Goal: Task Accomplishment & Management: Use online tool/utility

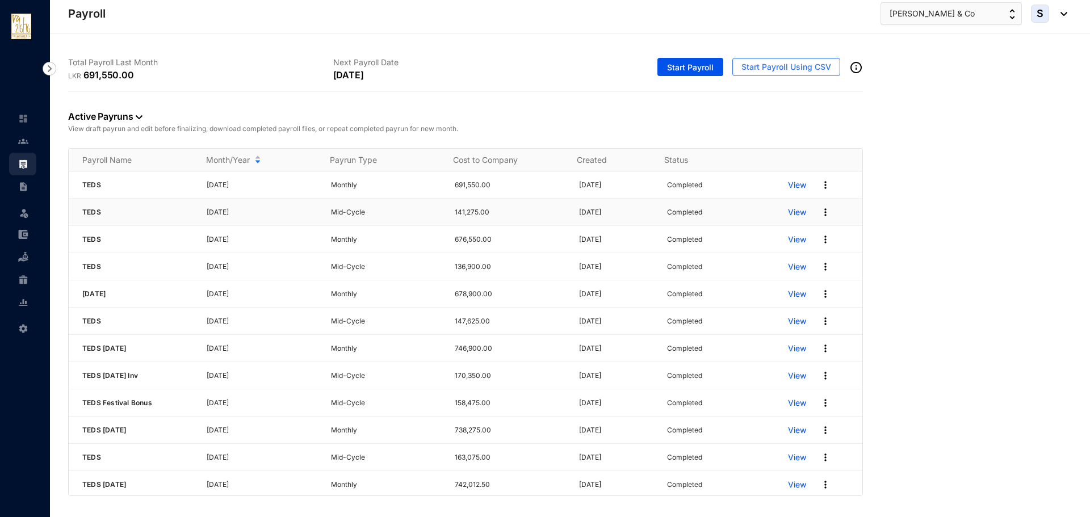
click at [788, 211] on p "View" at bounding box center [797, 212] width 18 height 11
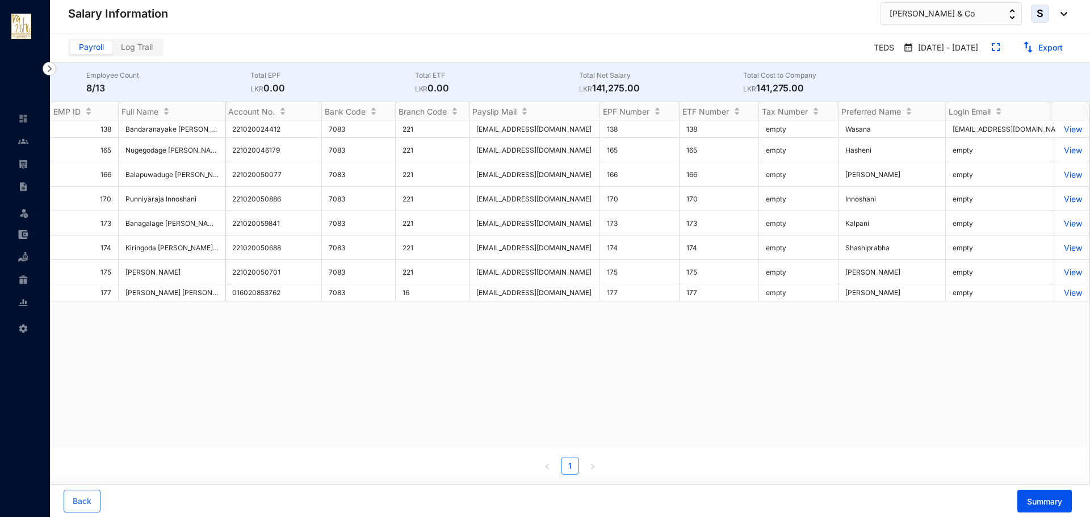
scroll to position [0, 1013]
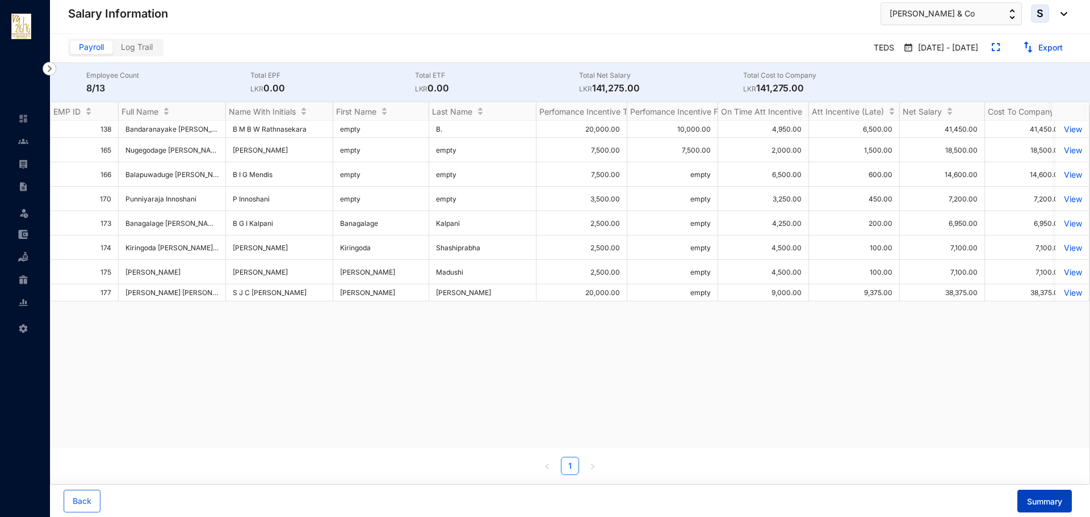
click at [1029, 497] on span "Summary" at bounding box center [1044, 501] width 35 height 11
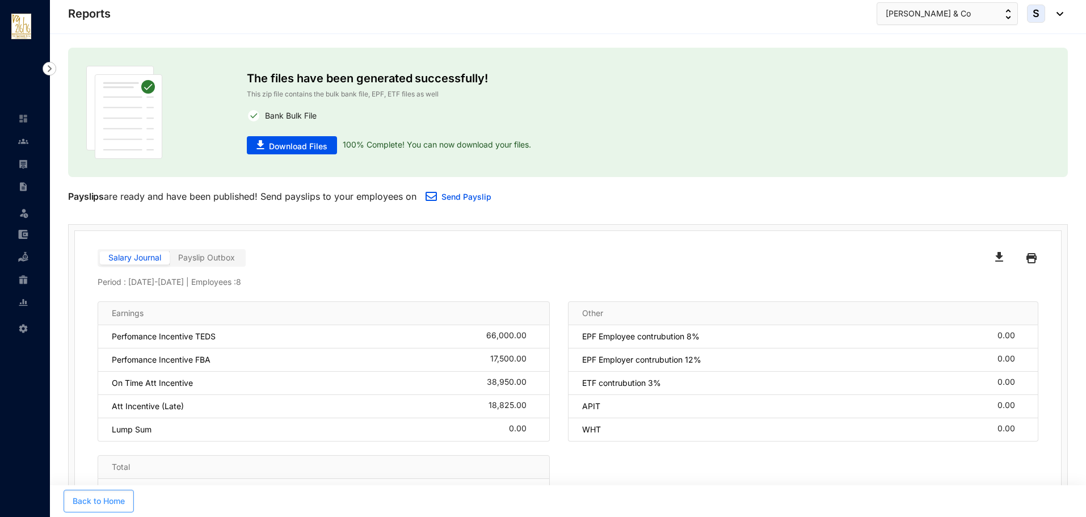
click at [112, 498] on span "Back to Home" at bounding box center [99, 501] width 52 height 11
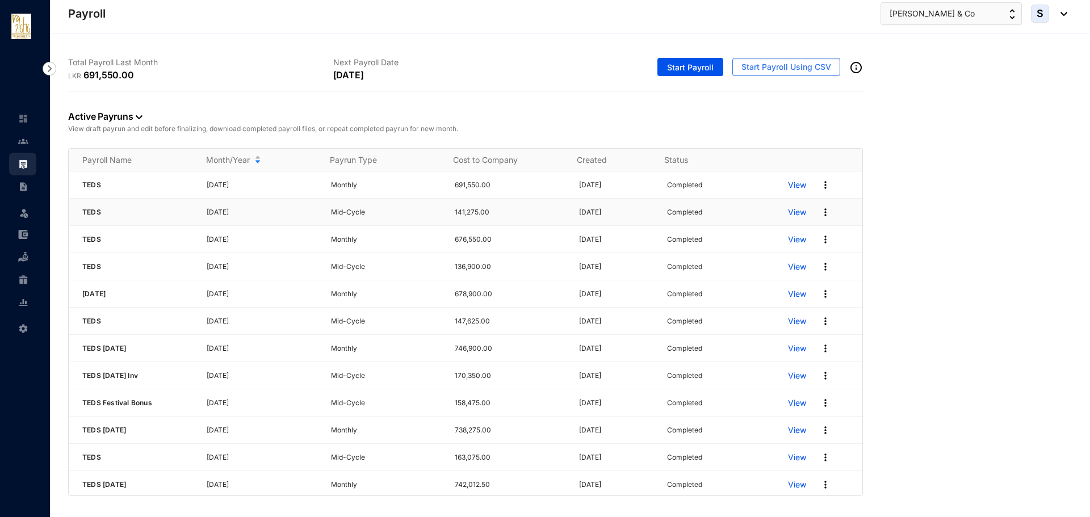
click at [794, 213] on p "View" at bounding box center [797, 212] width 18 height 11
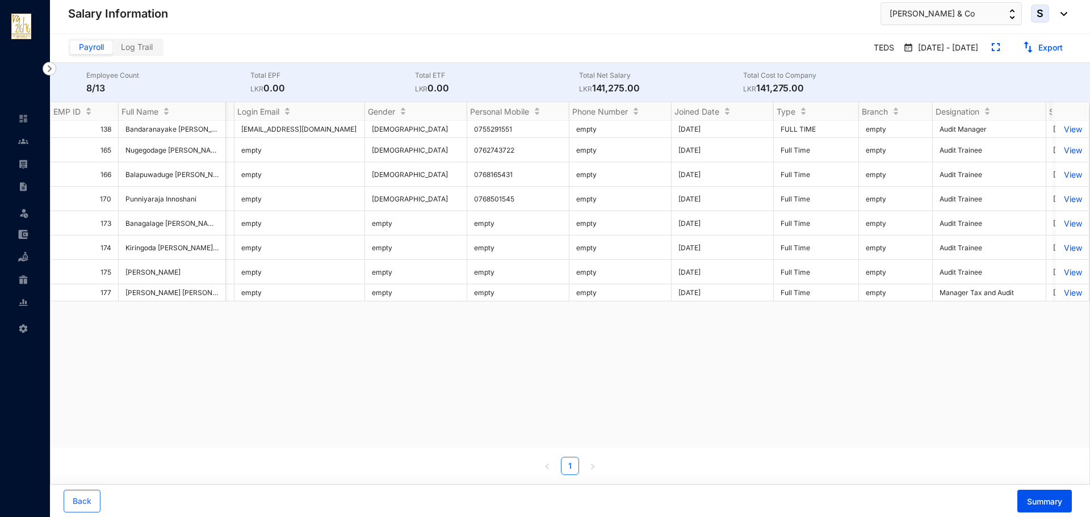
scroll to position [0, 2067]
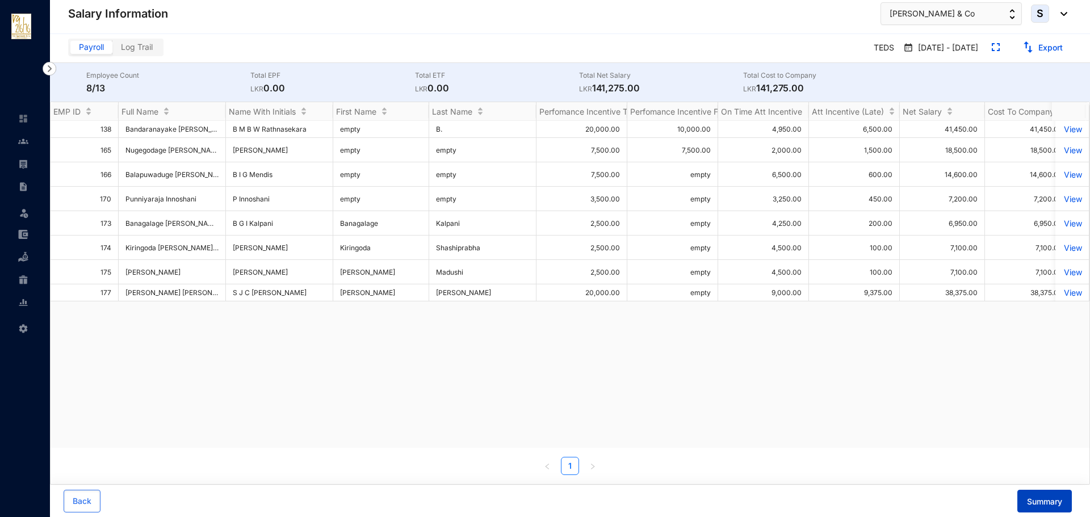
click at [1039, 503] on span "Summary" at bounding box center [1044, 501] width 35 height 11
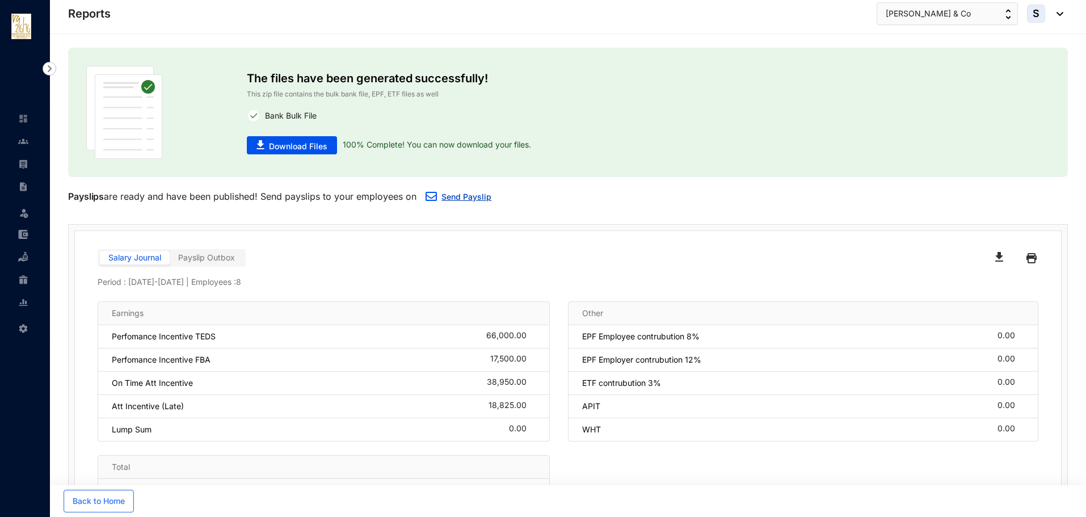
click at [451, 195] on link "Send Payslip" at bounding box center [467, 197] width 50 height 10
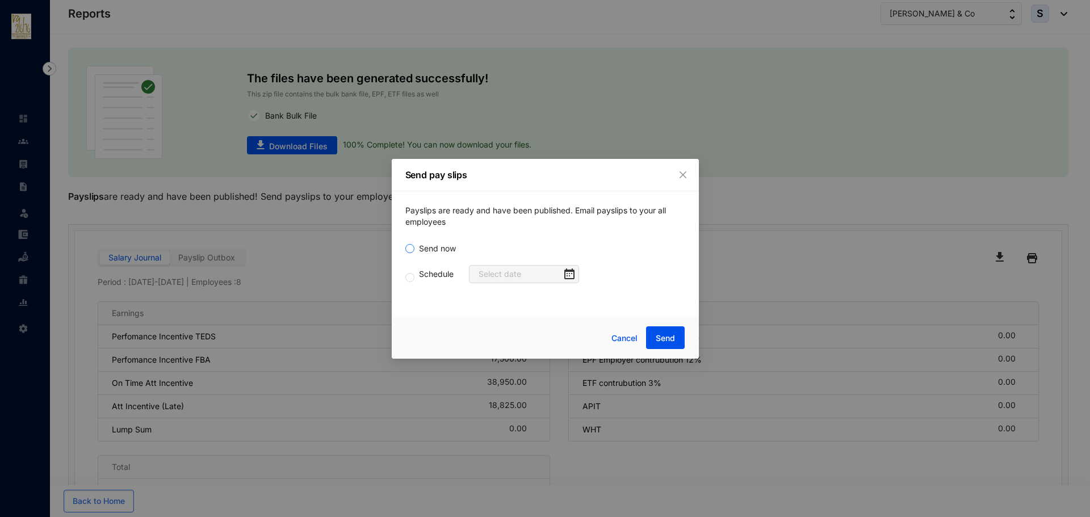
click at [415, 249] on span "Send now" at bounding box center [437, 248] width 46 height 12
click at [414, 249] on input "Send now" at bounding box center [409, 248] width 9 height 9
radio input "true"
click at [670, 339] on span "Send" at bounding box center [665, 338] width 19 height 11
